Goal: Task Accomplishment & Management: Manage account settings

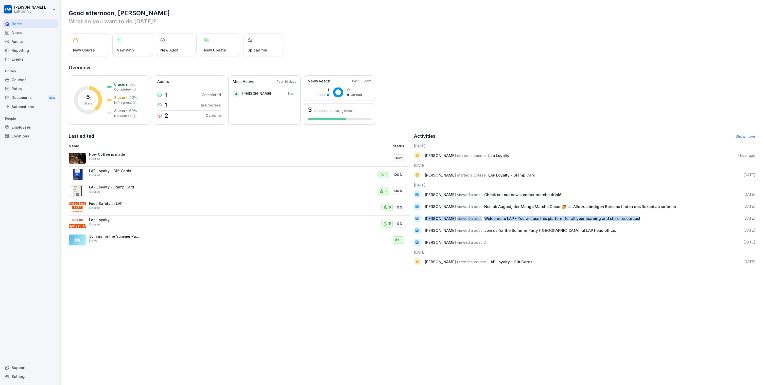
click at [34, 80] on div "Courses" at bounding box center [30, 79] width 55 height 9
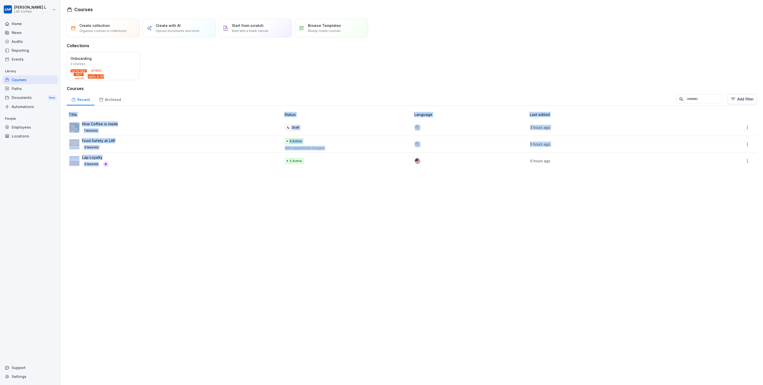
drag, startPoint x: 150, startPoint y: 204, endPoint x: 110, endPoint y: 167, distance: 53.7
click at [111, 167] on div "Create collection Organise courses in collections Create with AI Upload documen…" at bounding box center [412, 200] width 703 height 369
click at [270, 202] on div "Create collection Organise courses in collections Create with AI Upload documen…" at bounding box center [412, 200] width 703 height 369
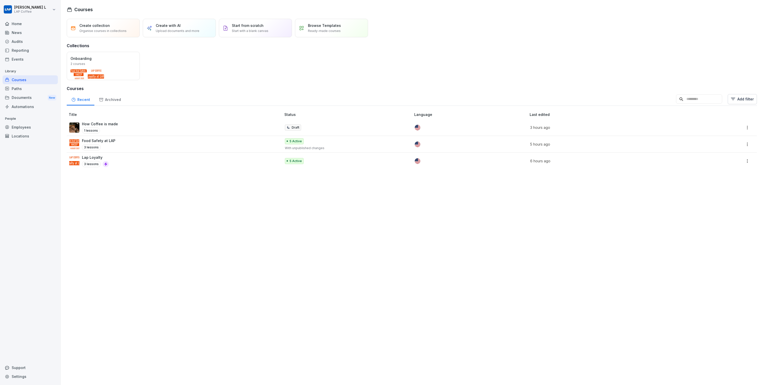
click at [270, 202] on div "Create collection Organise courses in collections Create with AI Upload documen…" at bounding box center [412, 200] width 703 height 369
drag, startPoint x: 116, startPoint y: 184, endPoint x: 138, endPoint y: 172, distance: 25.4
click at [140, 173] on div "Create collection Organise courses in collections Create with AI Upload documen…" at bounding box center [412, 200] width 703 height 369
click at [147, 173] on div "Create collection Organise courses in collections Create with AI Upload documen…" at bounding box center [412, 200] width 703 height 369
click at [95, 147] on p "3 lessons" at bounding box center [91, 147] width 19 height 6
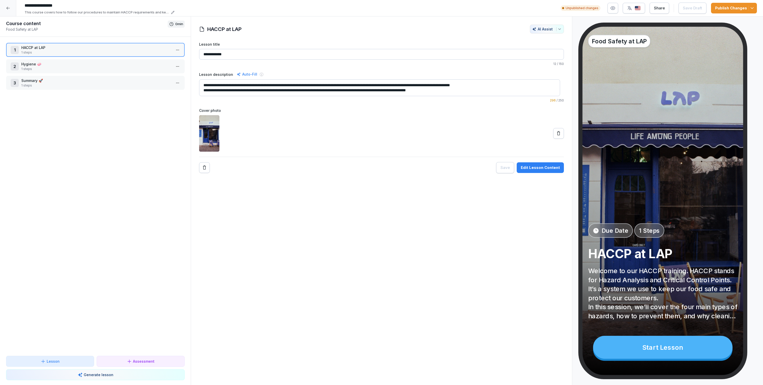
click at [9, 8] on icon at bounding box center [7, 8] width 3 height 3
